Goal: Task Accomplishment & Management: Manage account settings

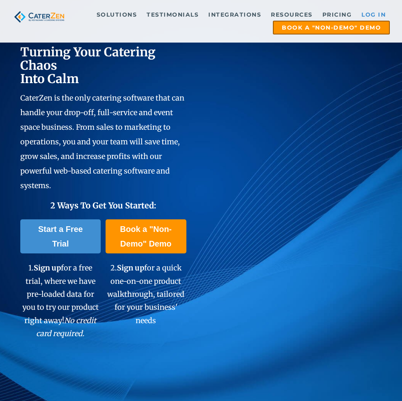
click at [370, 12] on link "Log in" at bounding box center [373, 15] width 32 height 12
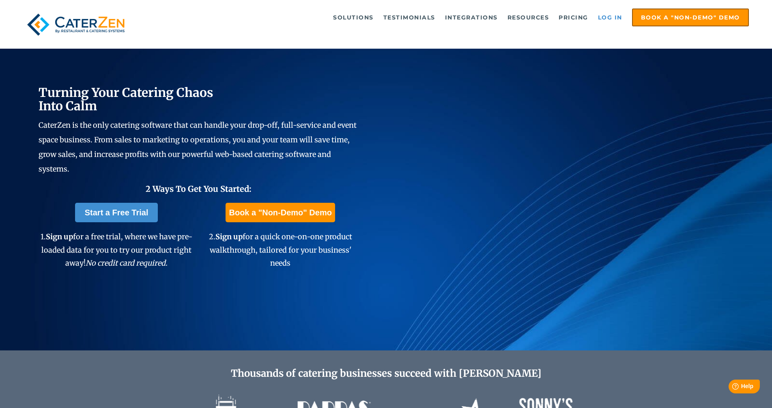
click at [401, 19] on link "Log in" at bounding box center [610, 17] width 32 height 16
click at [607, 19] on link "Log in" at bounding box center [610, 17] width 32 height 16
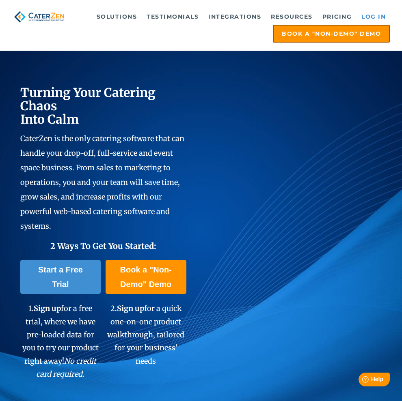
click at [375, 15] on link "Log in" at bounding box center [373, 17] width 32 height 16
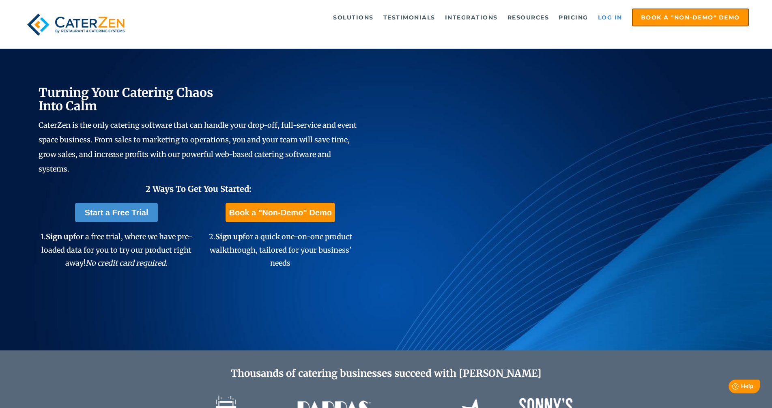
click at [613, 22] on link "Log in" at bounding box center [610, 17] width 32 height 16
